Goal: Entertainment & Leisure: Consume media (video, audio)

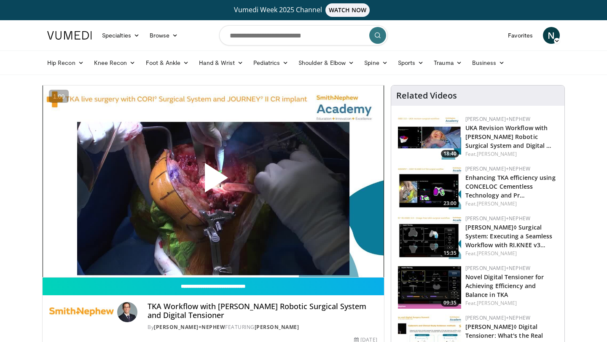
click at [213, 181] on span "Video Player" at bounding box center [213, 181] width 0 height 0
click at [130, 258] on div "10 seconds Tap to unmute" at bounding box center [213, 182] width 341 height 192
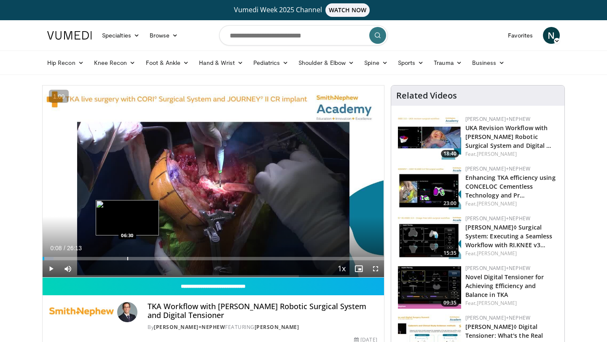
click at [127, 255] on div "Loaded : 3.15% 00:08 06:30" at bounding box center [213, 256] width 341 height 8
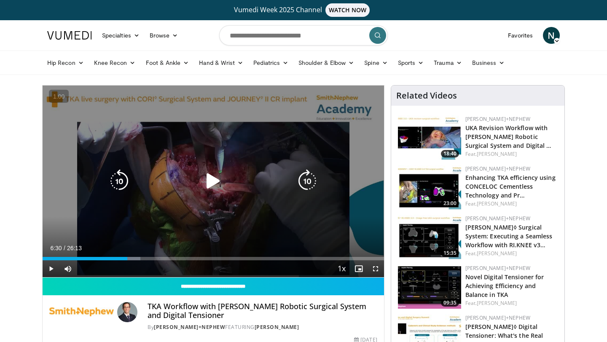
click at [209, 189] on icon "Video Player" at bounding box center [213, 181] width 24 height 24
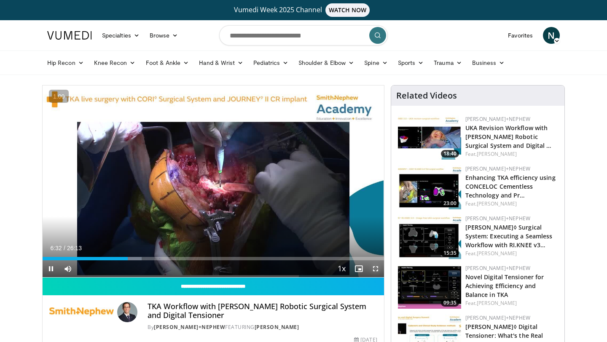
click at [373, 265] on span "Video Player" at bounding box center [375, 268] width 17 height 17
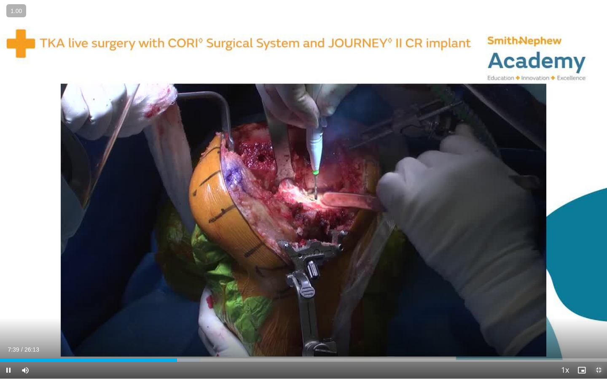
click at [595, 342] on span "Video Player" at bounding box center [598, 370] width 17 height 17
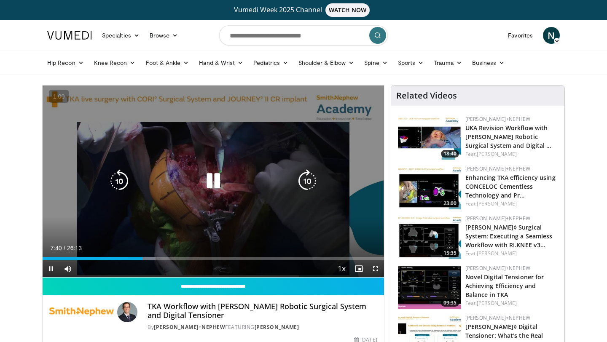
click at [216, 178] on icon "Video Player" at bounding box center [213, 181] width 24 height 24
